Goal: Find specific page/section: Find specific page/section

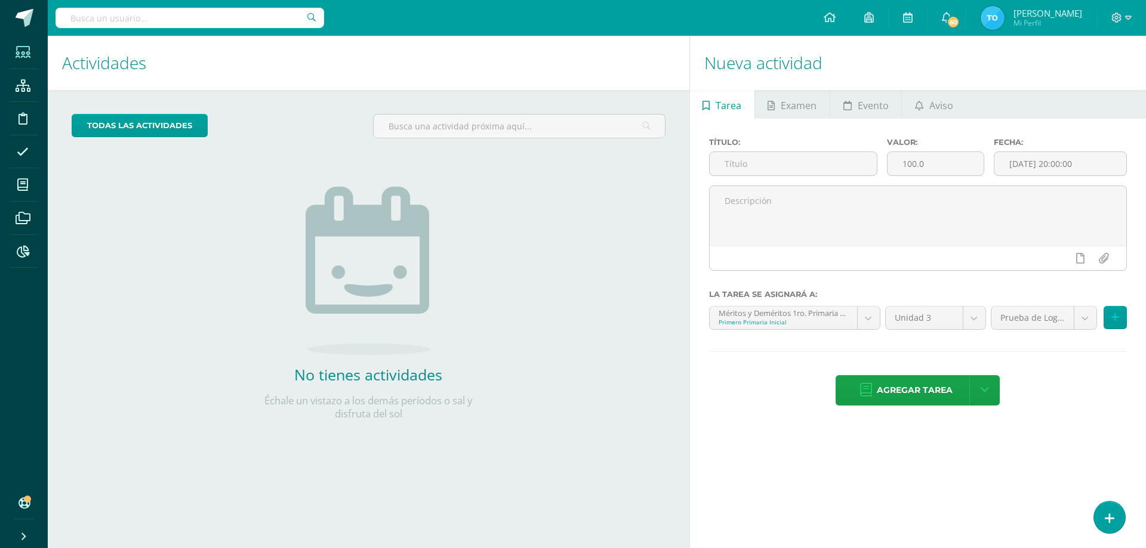
click at [21, 53] on icon at bounding box center [23, 53] width 15 height 12
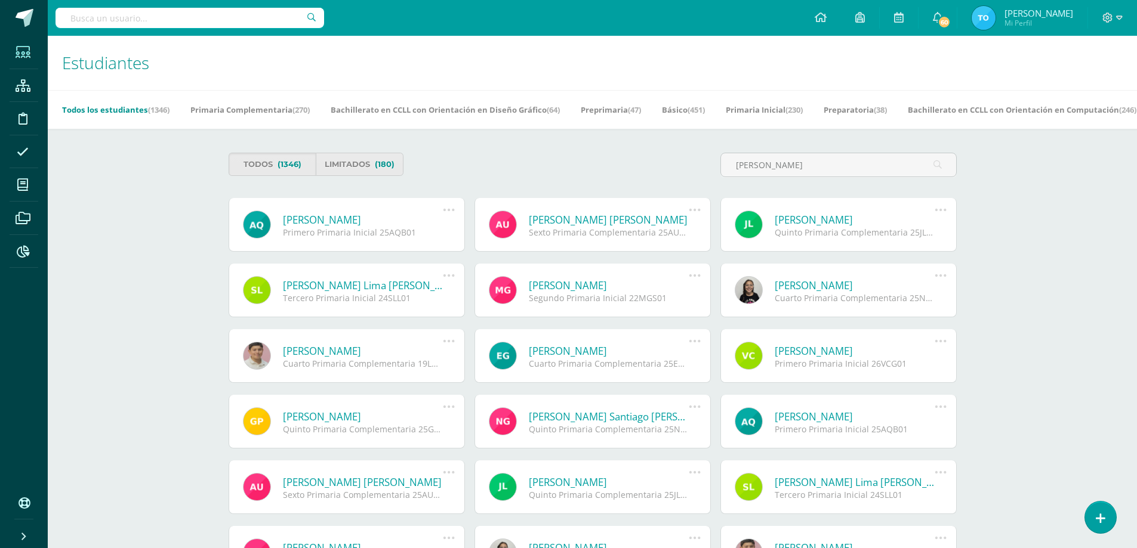
type input "alison"
click at [342, 218] on link "Allison Nicole Quin Borrayo" at bounding box center [363, 220] width 161 height 14
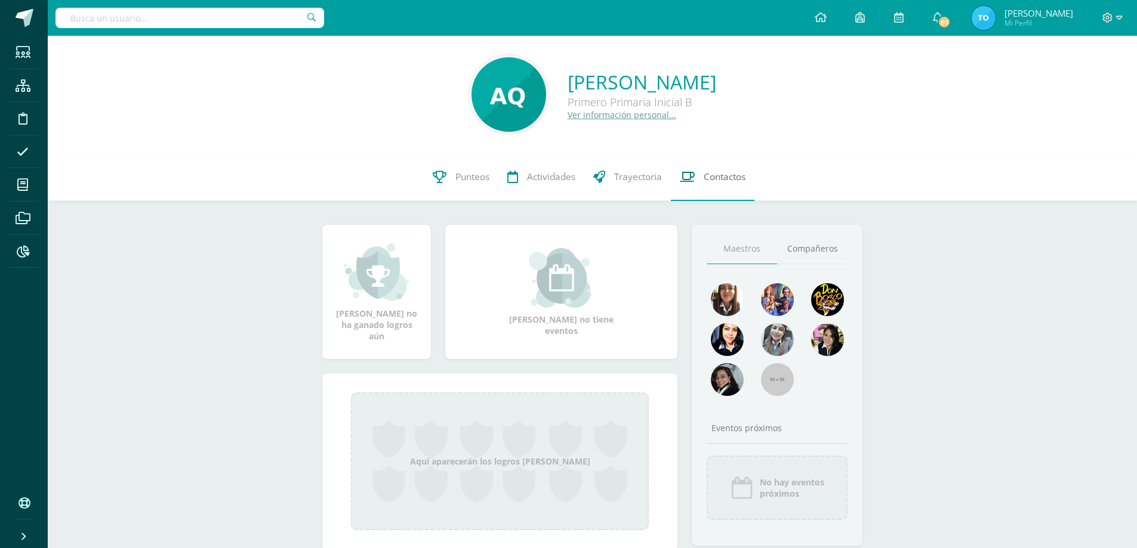
click at [720, 180] on span "Contactos" at bounding box center [725, 177] width 42 height 13
